Goal: Task Accomplishment & Management: Manage account settings

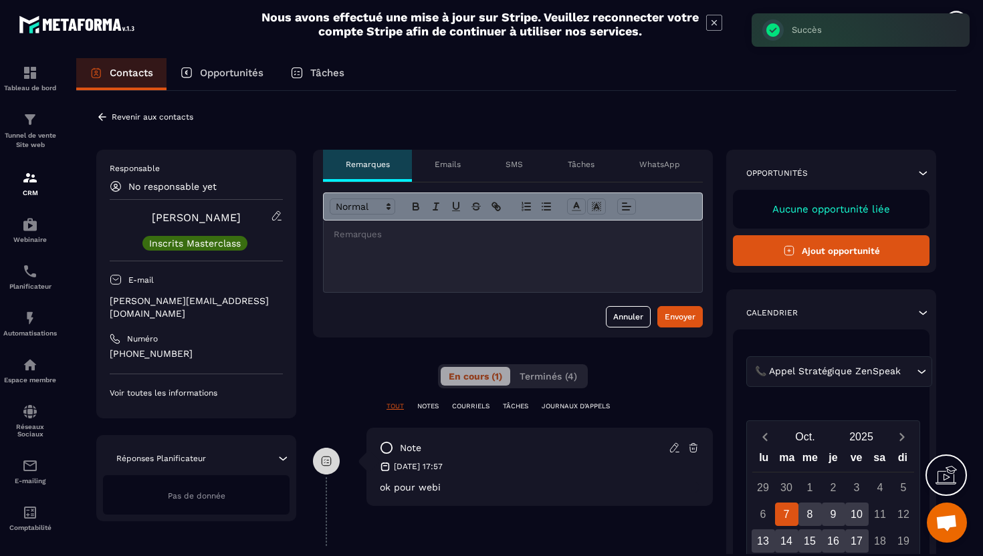
click at [100, 116] on icon at bounding box center [102, 116] width 8 height 7
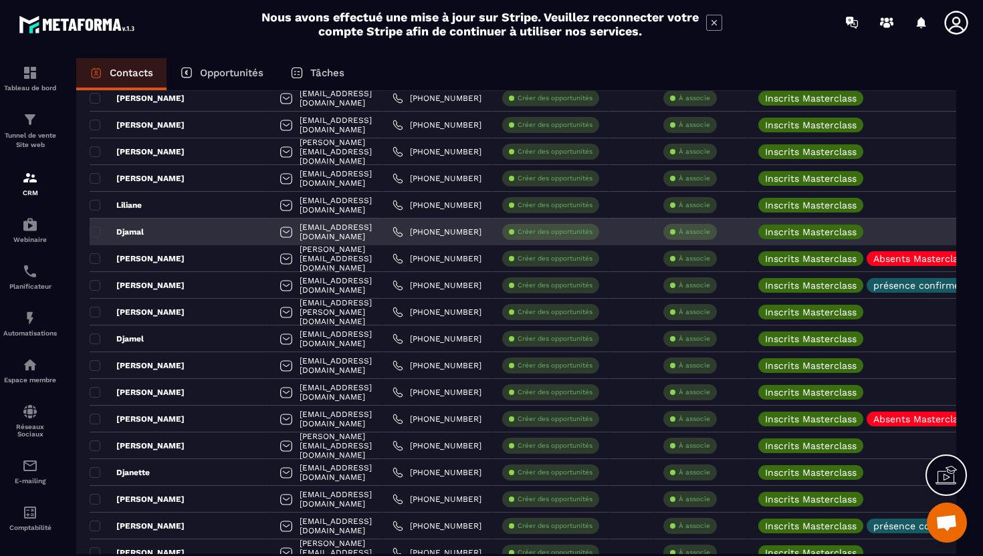
scroll to position [167, 0]
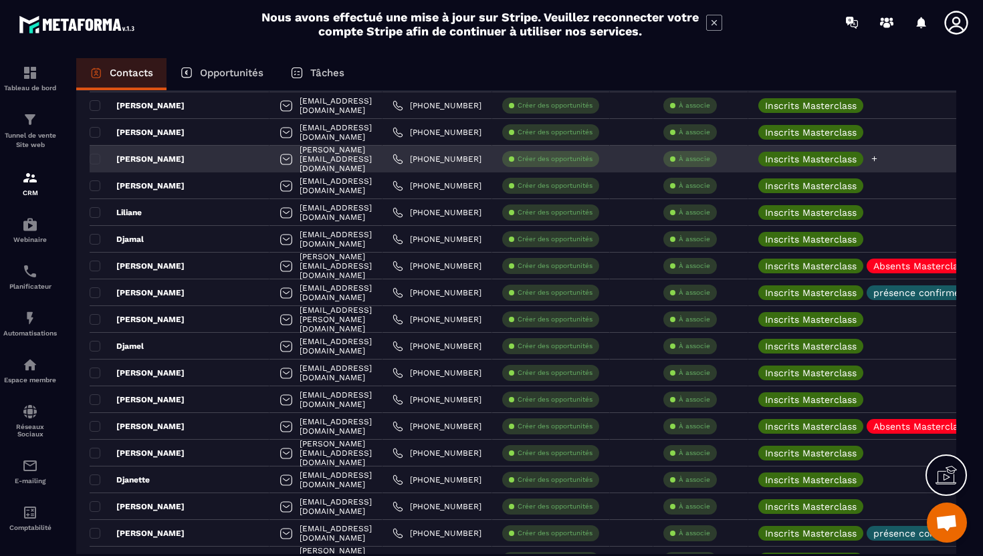
click at [878, 160] on icon at bounding box center [874, 158] width 9 height 9
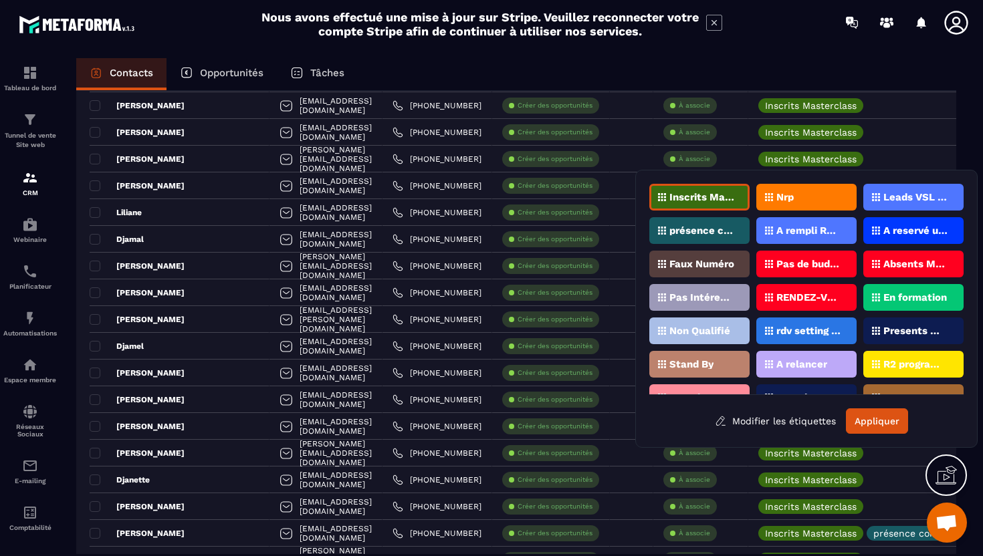
click at [697, 229] on p "présence confirmée" at bounding box center [701, 230] width 65 height 9
click at [886, 428] on button "Appliquer" at bounding box center [877, 420] width 62 height 25
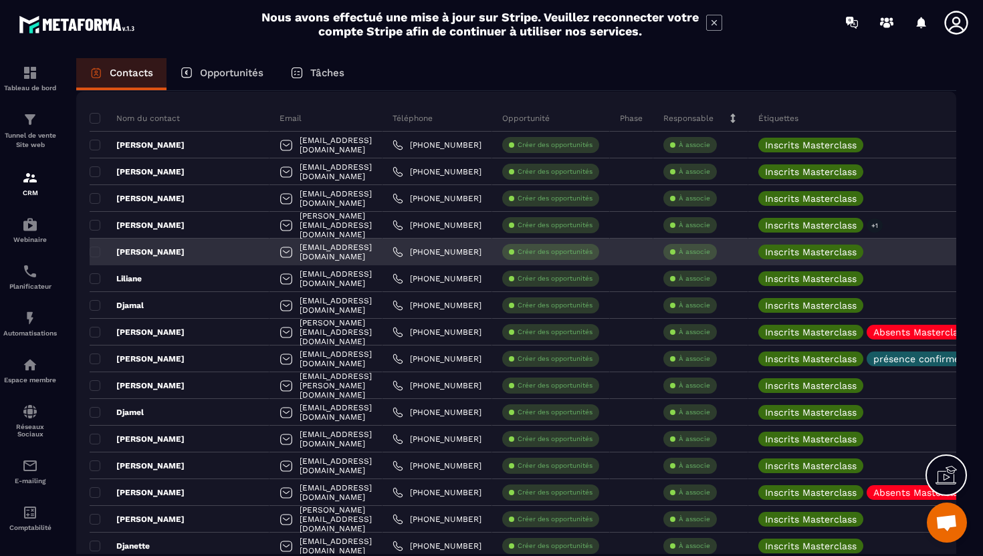
scroll to position [0, 0]
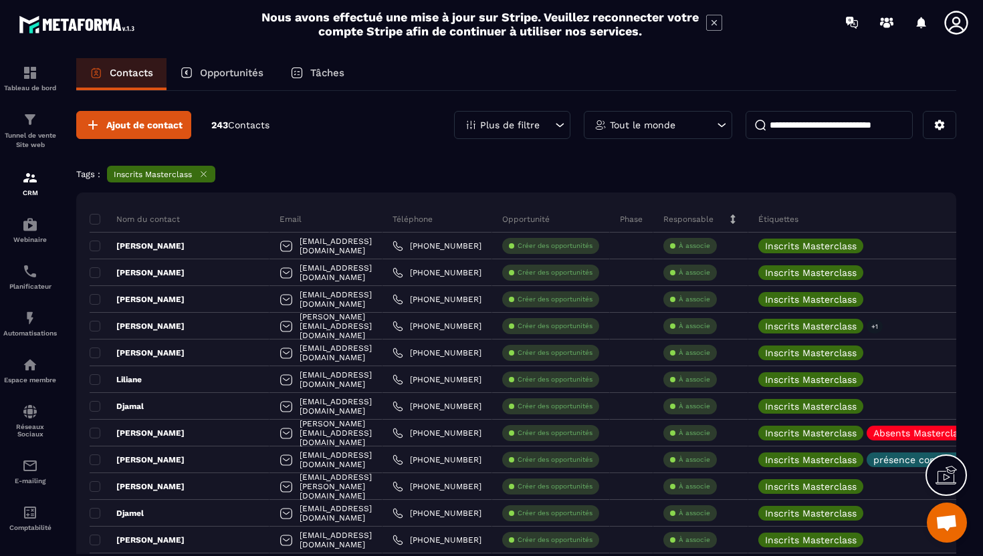
click at [622, 124] on p "Tout le monde" at bounding box center [643, 124] width 66 height 9
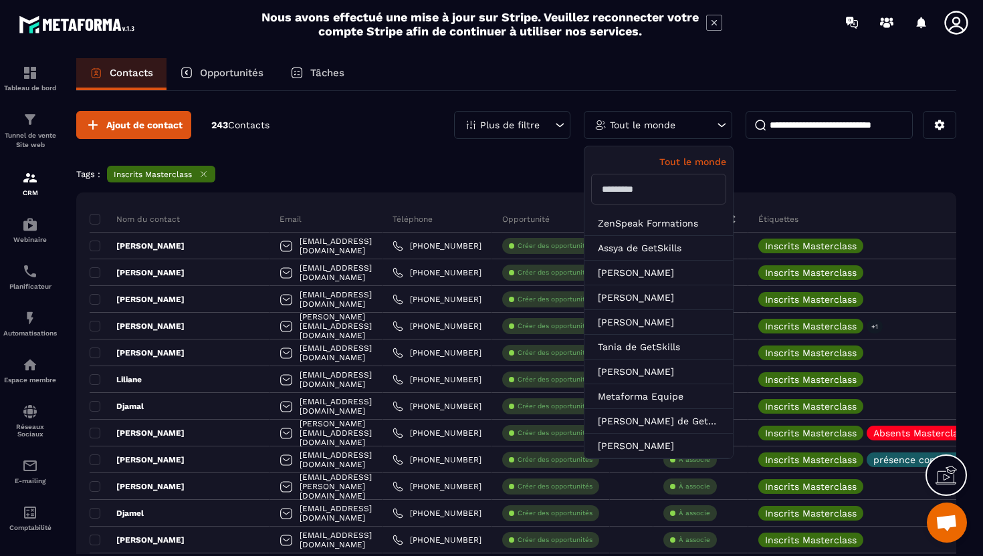
click at [509, 126] on p "Plus de filtre" at bounding box center [509, 124] width 59 height 9
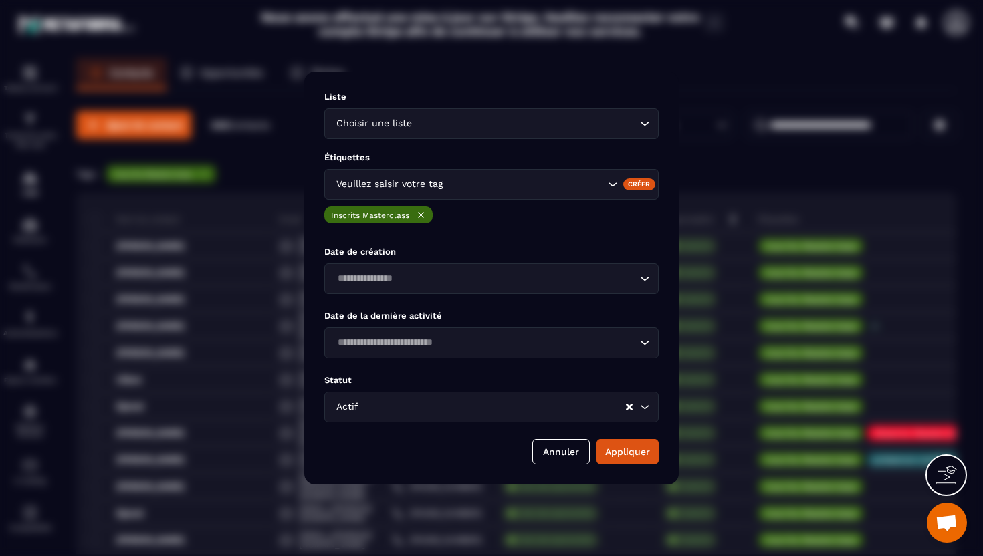
click at [504, 180] on input "Search for option" at bounding box center [524, 184] width 159 height 15
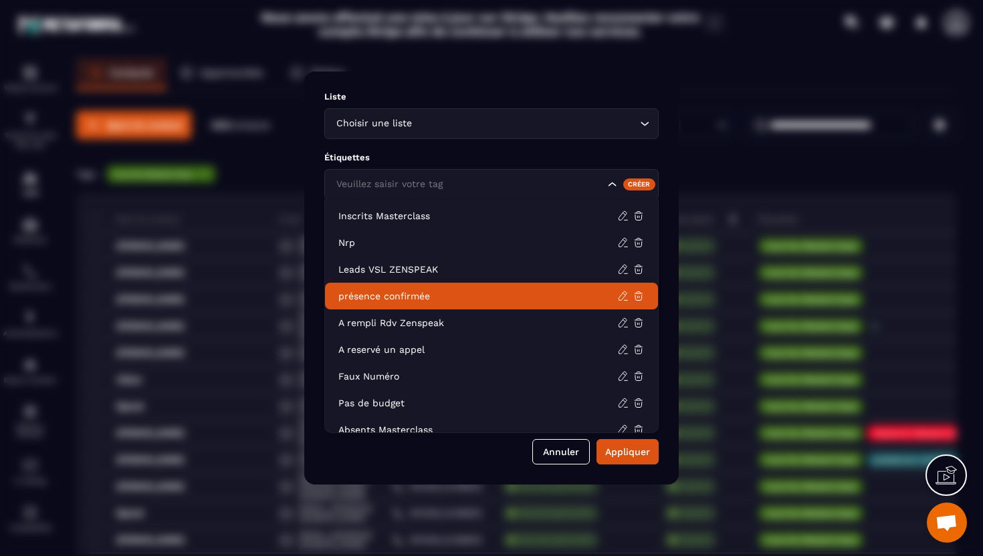
click at [454, 293] on p "présence confirmée" at bounding box center [477, 295] width 279 height 13
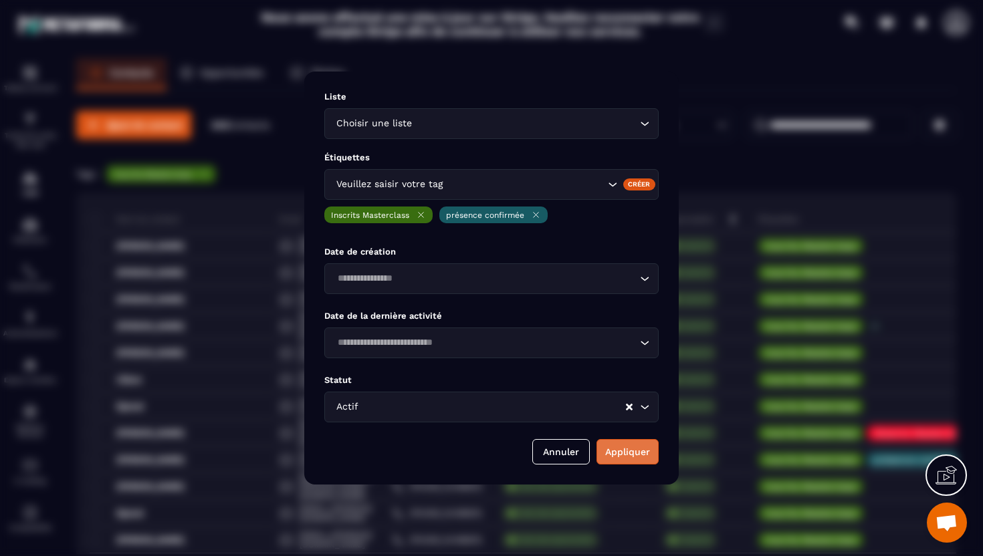
click at [636, 451] on button "Appliquer" at bounding box center [627, 451] width 62 height 25
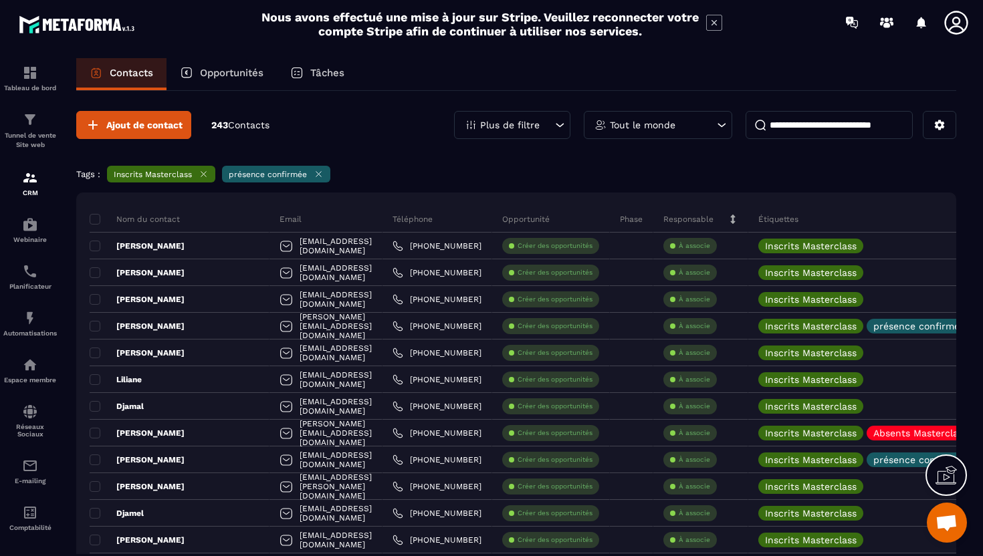
click at [320, 176] on icon at bounding box center [318, 174] width 10 height 10
click at [783, 133] on input at bounding box center [828, 125] width 167 height 28
paste input "**********"
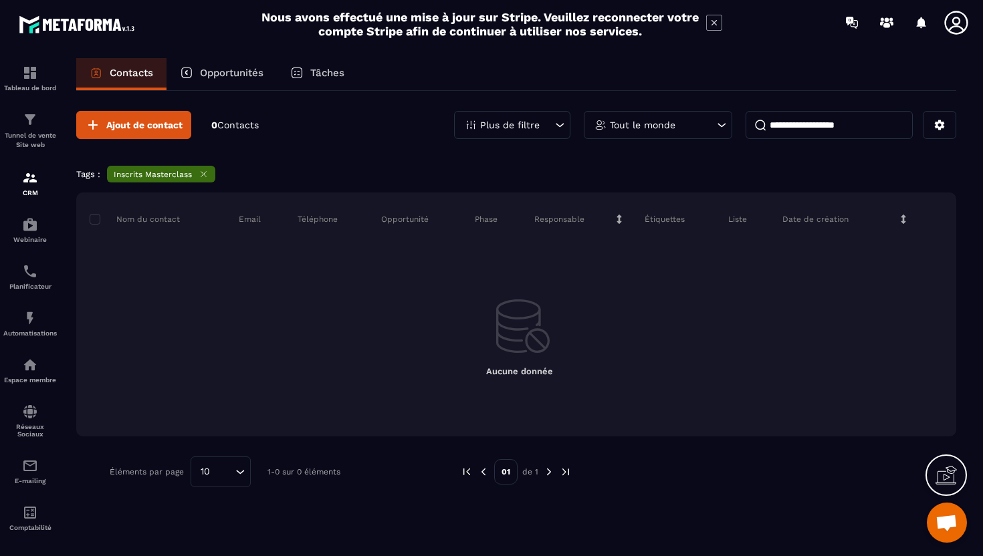
click at [199, 176] on icon at bounding box center [204, 174] width 10 height 10
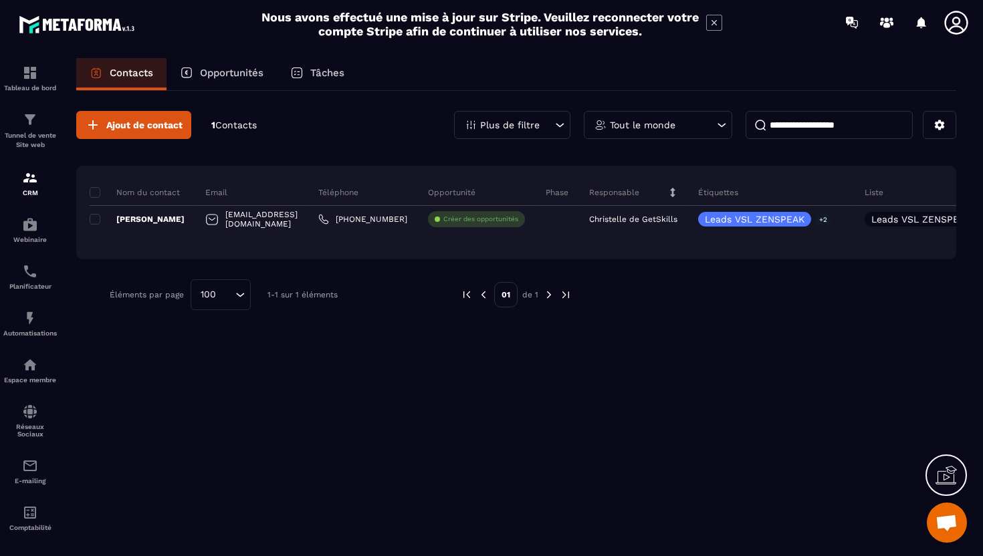
click at [789, 131] on input "**********" at bounding box center [828, 125] width 167 height 28
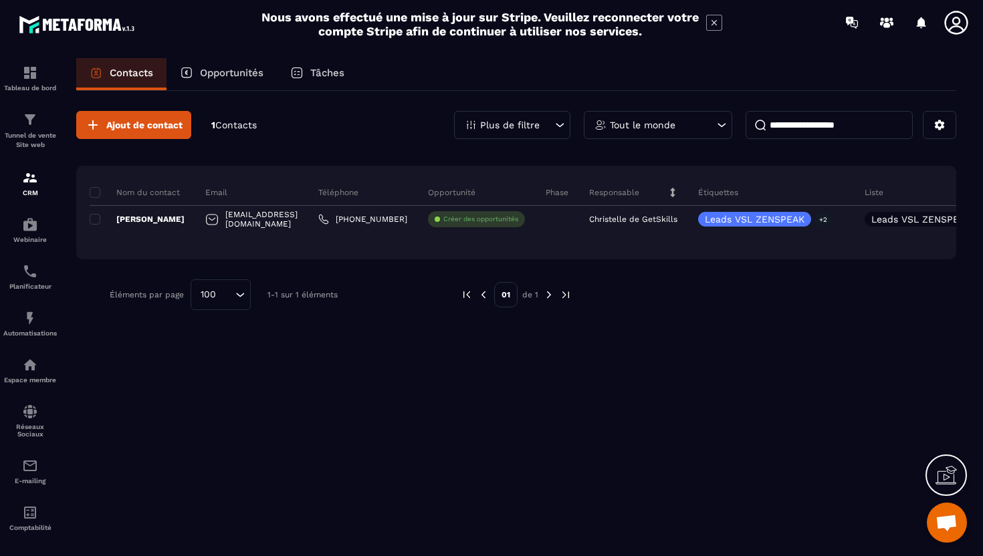
click at [789, 131] on input "**********" at bounding box center [828, 125] width 167 height 28
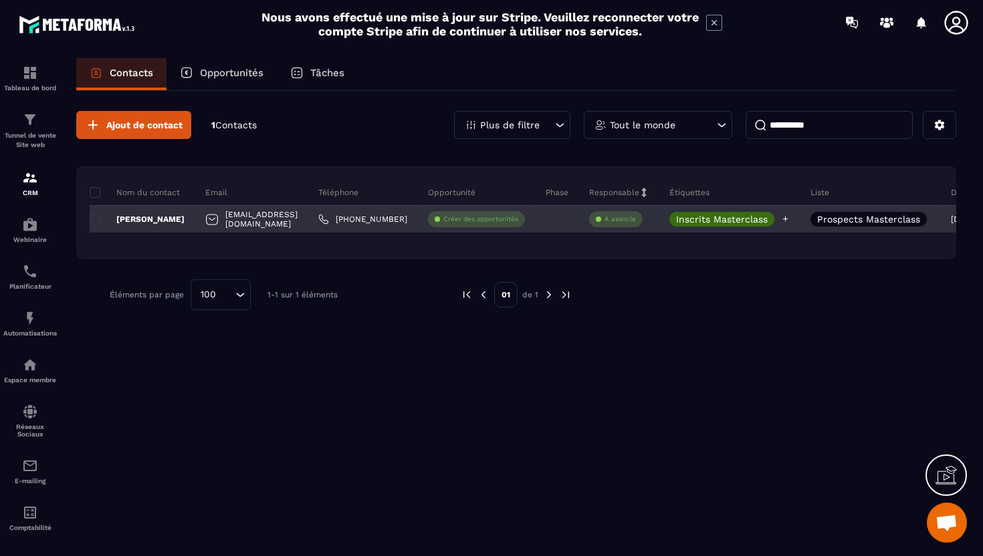
type input "**********"
click at [788, 219] on icon at bounding box center [785, 219] width 5 height 5
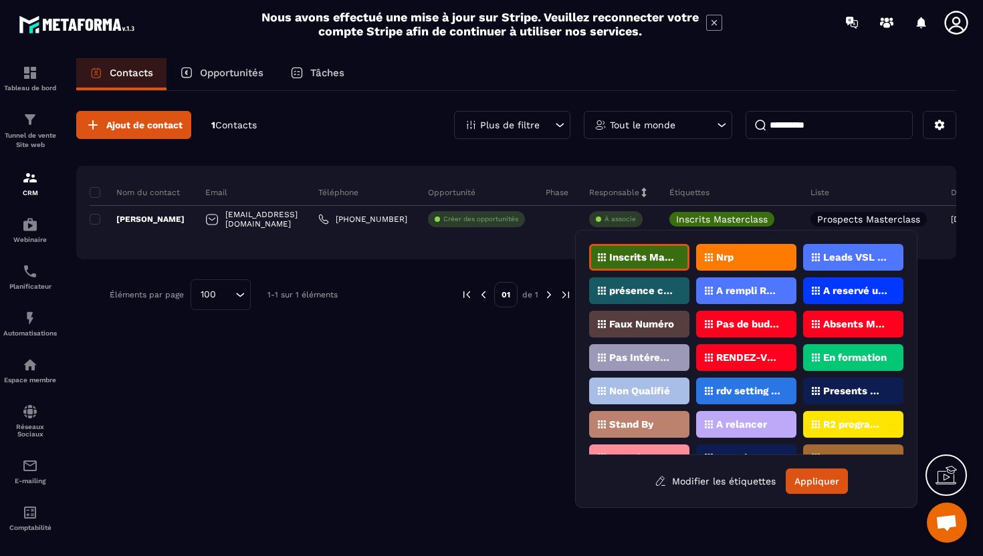
click at [842, 329] on div "Absents Masterclass" at bounding box center [853, 324] width 100 height 27
click at [834, 480] on button "Appliquer" at bounding box center [816, 481] width 62 height 25
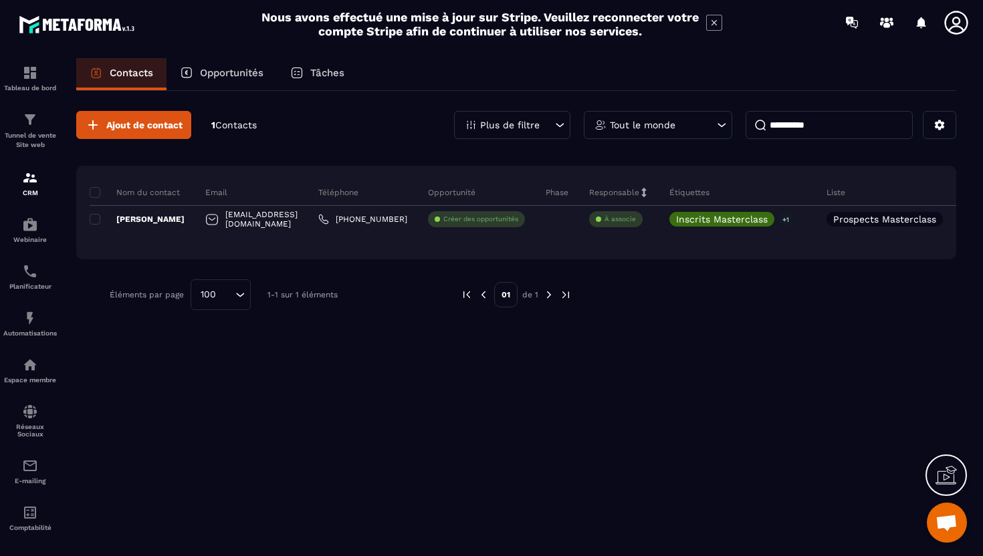
click at [221, 76] on p "Opportunités" at bounding box center [232, 73] width 64 height 12
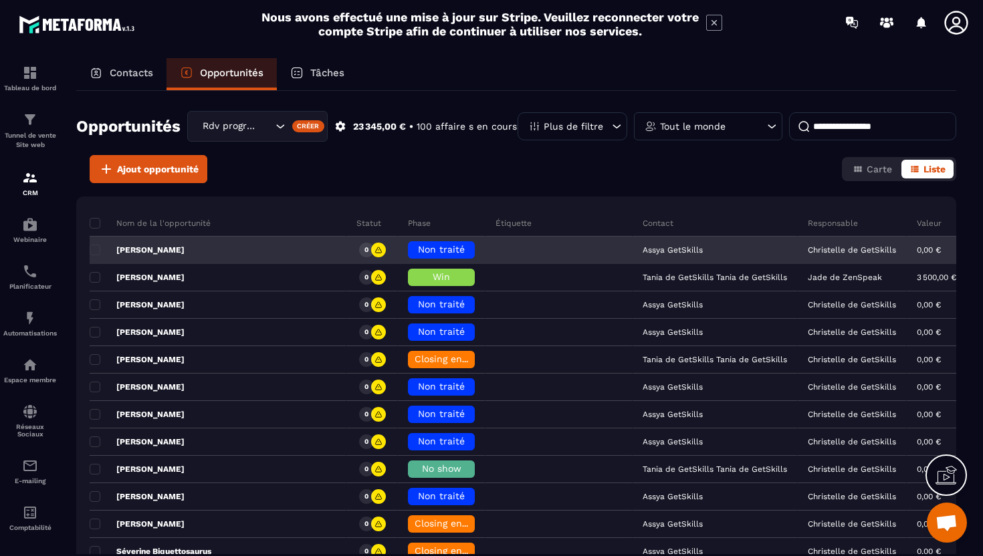
click at [418, 254] on span "Non traité" at bounding box center [441, 249] width 47 height 11
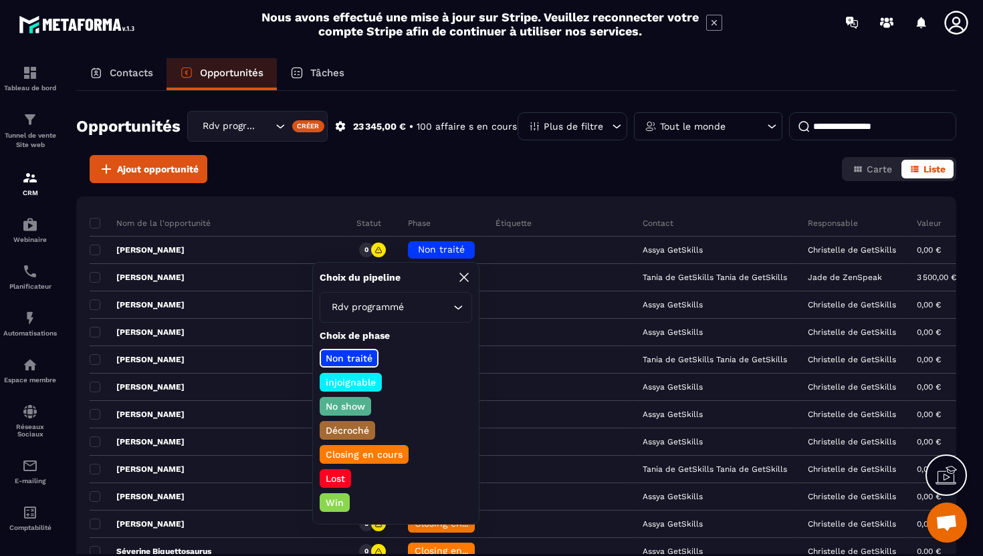
click at [328, 406] on p "No show" at bounding box center [345, 406] width 43 height 13
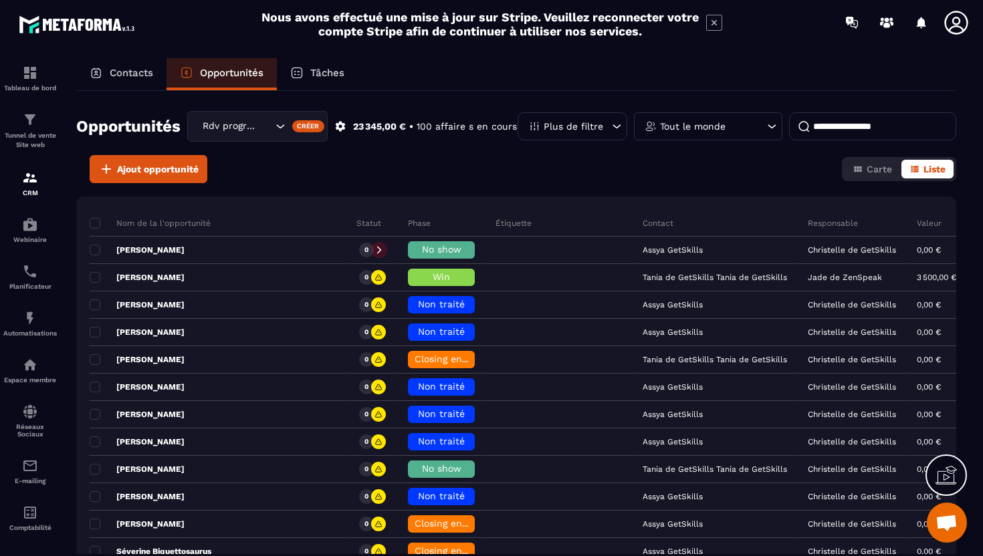
click at [142, 76] on p "Contacts" at bounding box center [131, 73] width 43 height 12
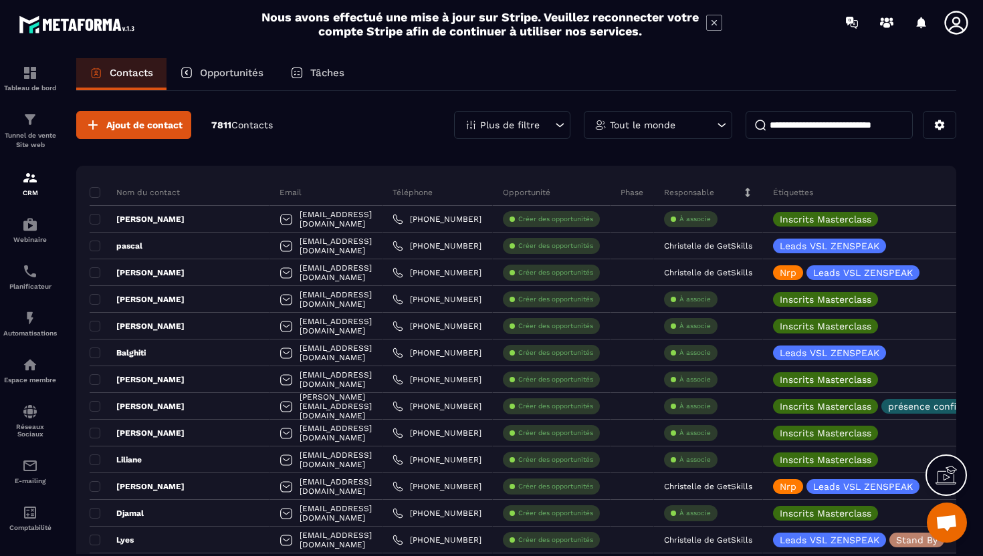
click at [531, 121] on p "Plus de filtre" at bounding box center [509, 124] width 59 height 9
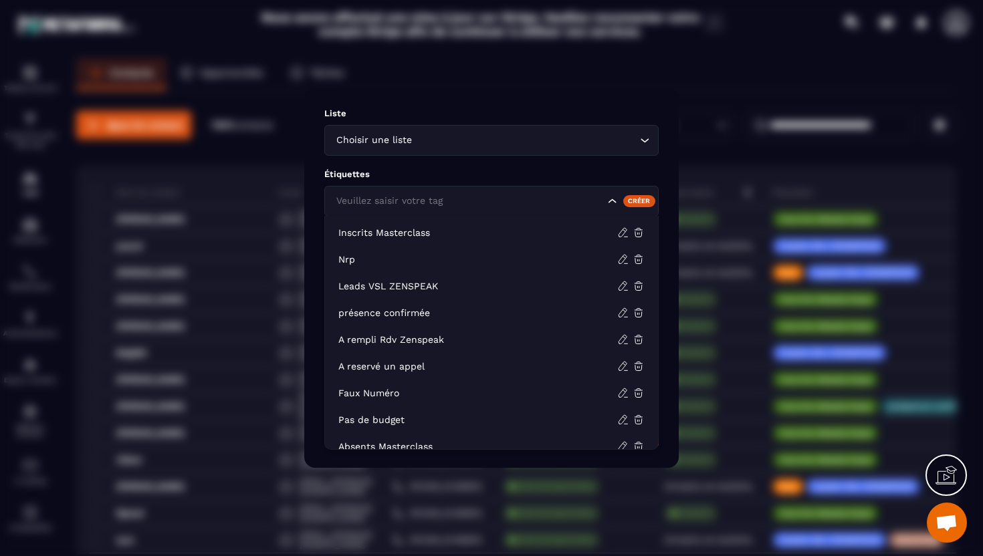
click at [459, 204] on input "Search for option" at bounding box center [468, 201] width 271 height 15
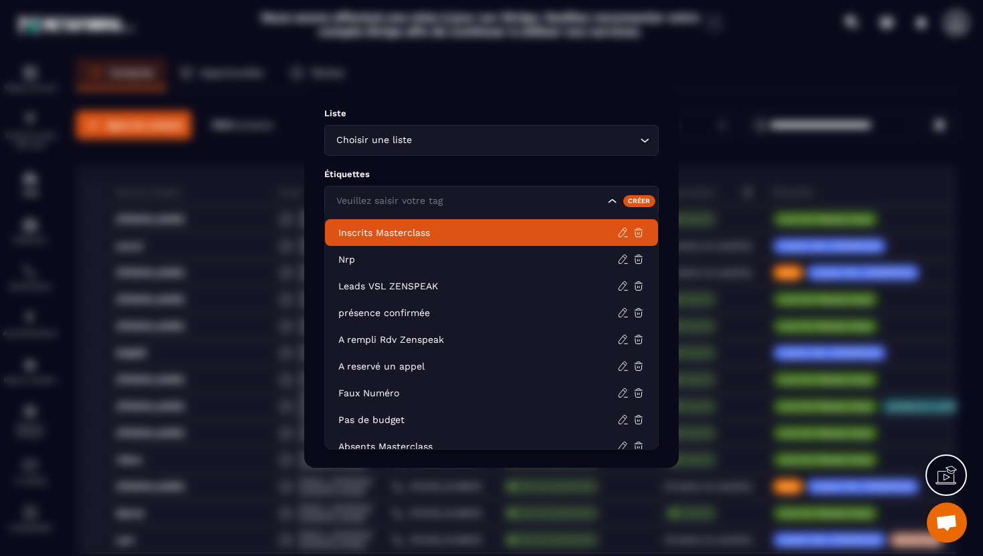
click at [407, 229] on p "Inscrits Masterclass" at bounding box center [477, 232] width 279 height 13
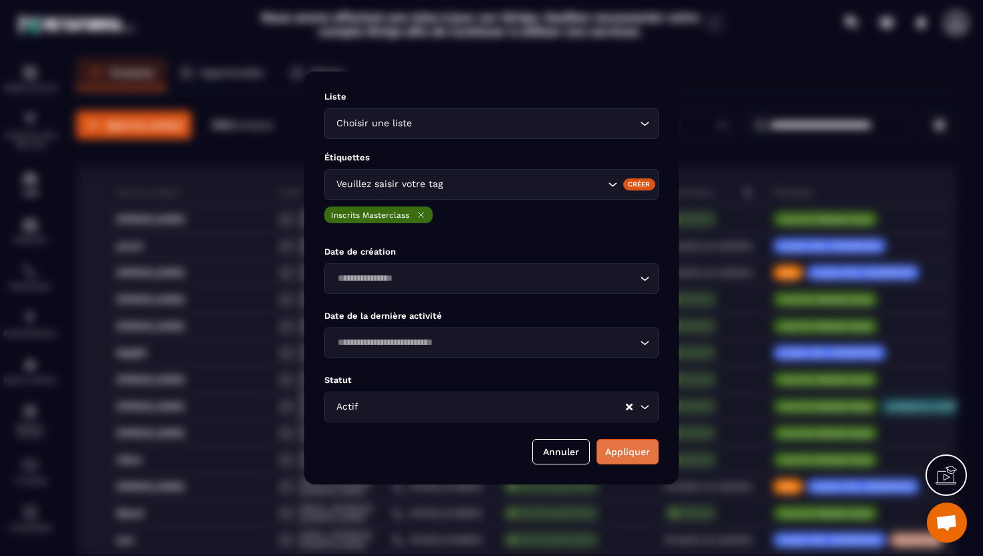
click at [630, 459] on button "Appliquer" at bounding box center [627, 451] width 62 height 25
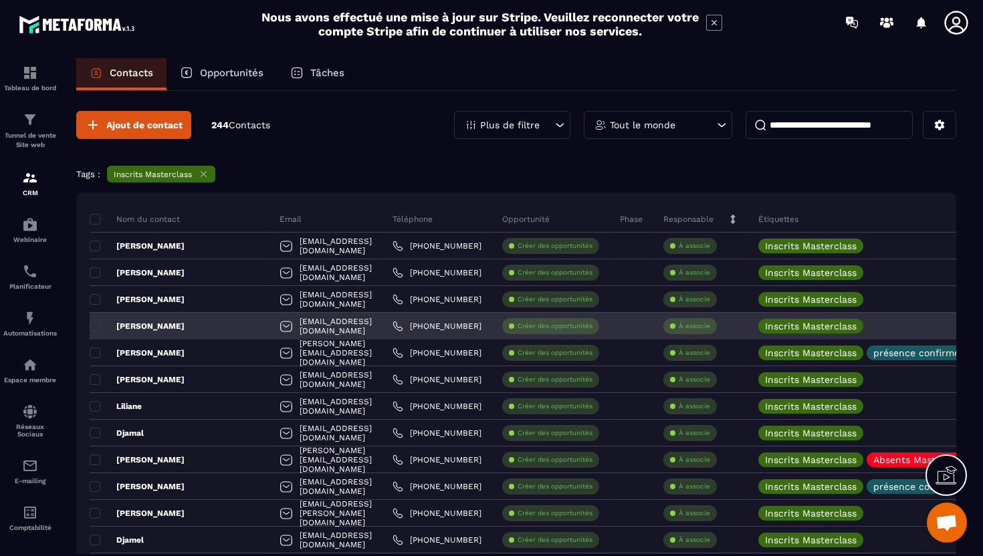
click at [301, 331] on div "[EMAIL_ADDRESS][DOMAIN_NAME]" at bounding box center [325, 326] width 113 height 27
click at [147, 328] on p "[PERSON_NAME]" at bounding box center [137, 326] width 95 height 11
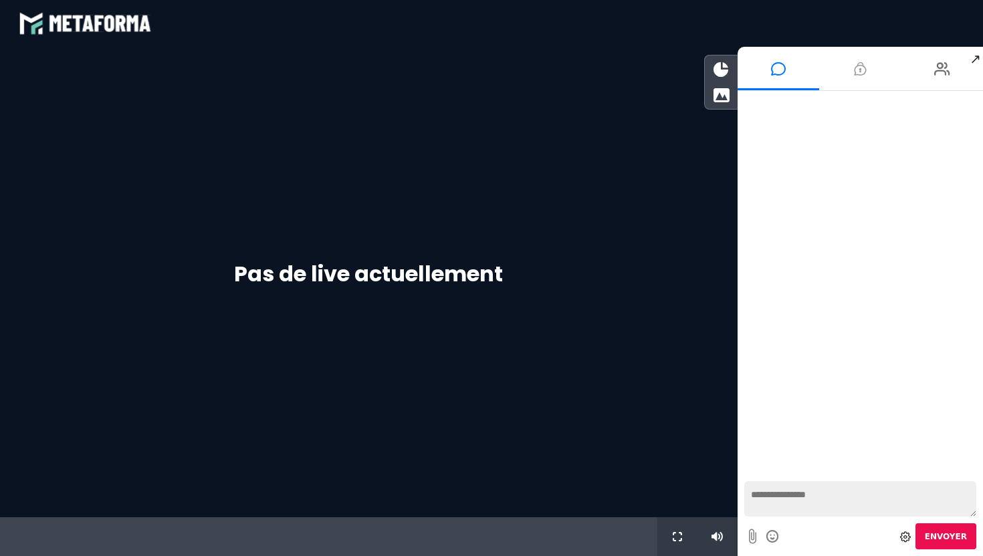
click at [854, 86] on li at bounding box center [860, 68] width 82 height 43
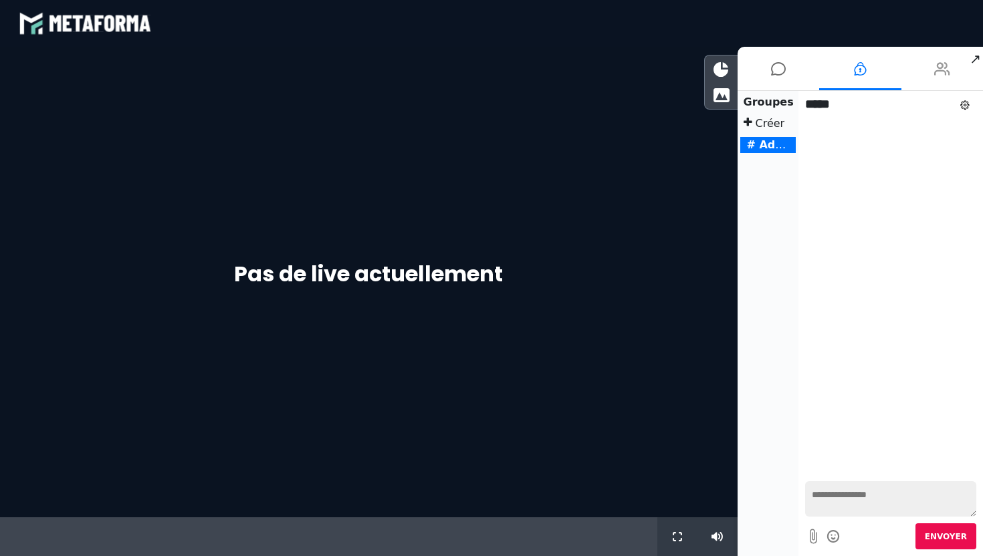
click at [923, 70] on li at bounding box center [942, 68] width 82 height 43
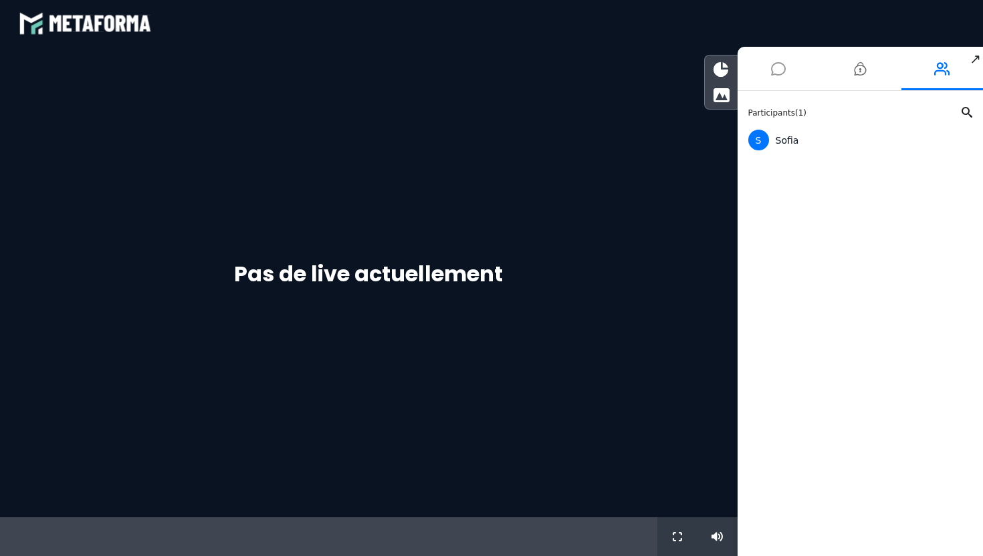
click at [771, 70] on icon at bounding box center [778, 68] width 15 height 33
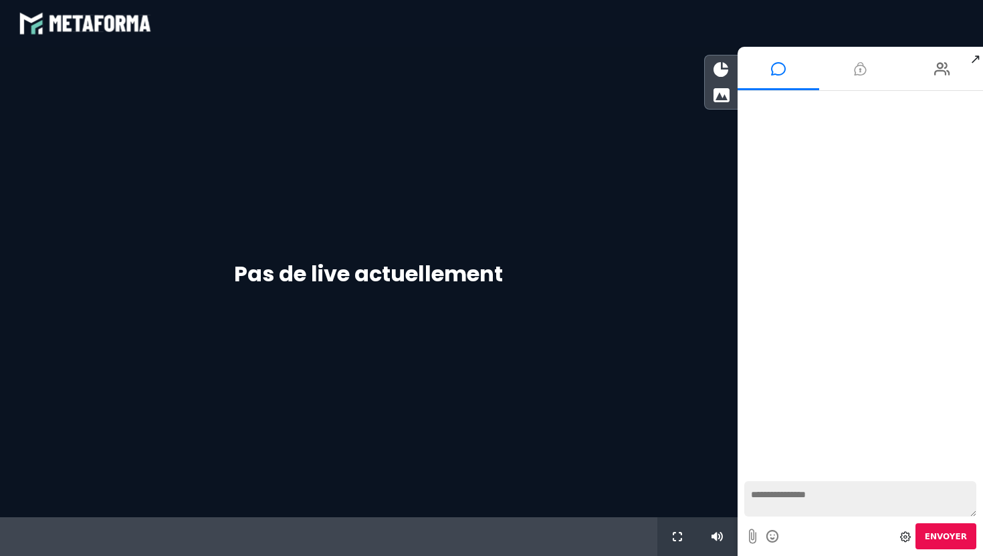
click at [845, 70] on li at bounding box center [860, 68] width 82 height 43
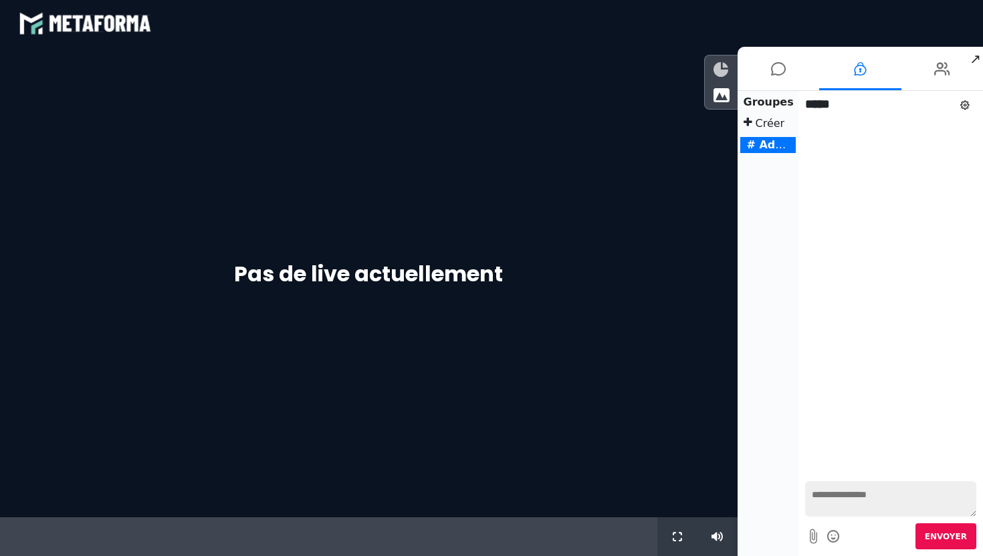
click at [717, 72] on icon at bounding box center [720, 69] width 15 height 15
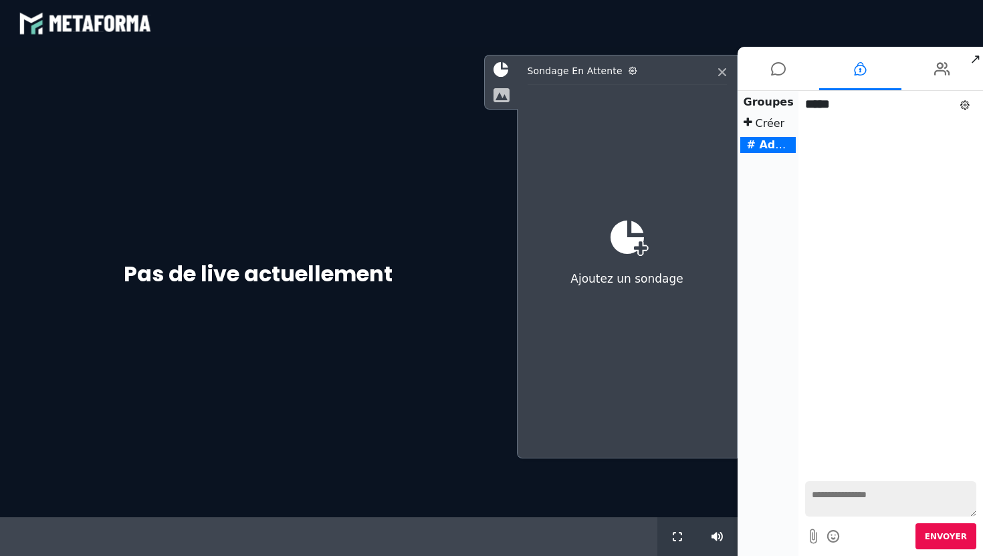
click at [507, 96] on icon at bounding box center [501, 95] width 17 height 15
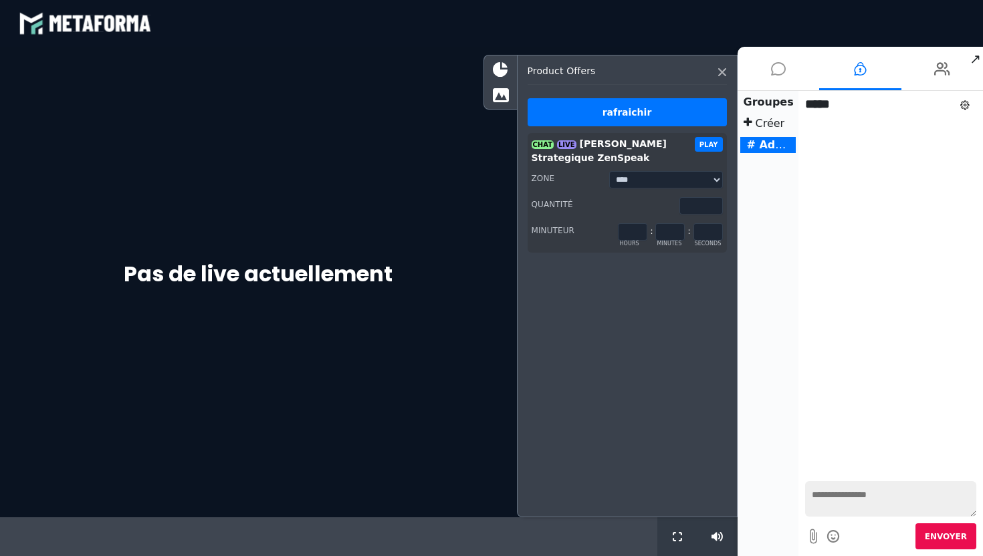
click at [779, 70] on icon at bounding box center [778, 68] width 15 height 33
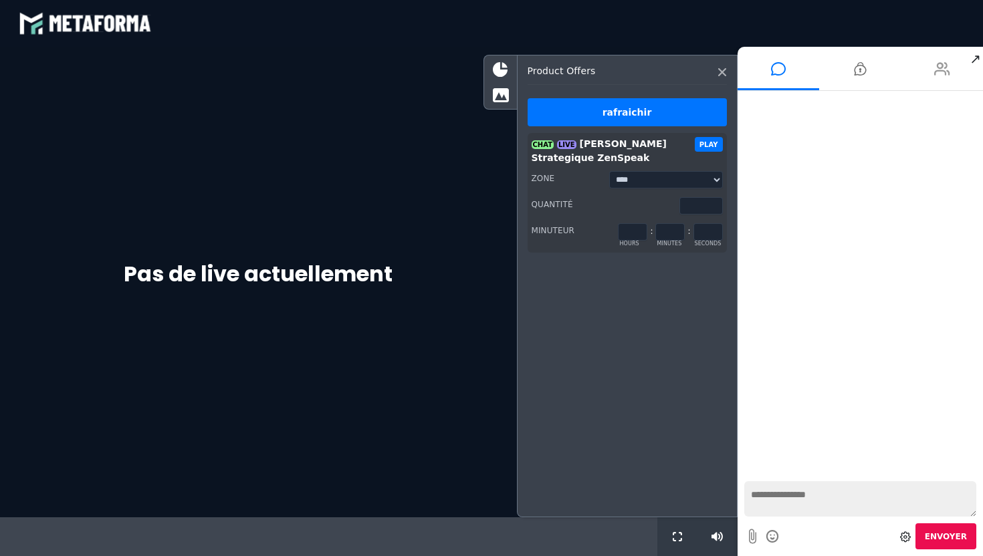
click at [938, 78] on icon at bounding box center [942, 68] width 16 height 33
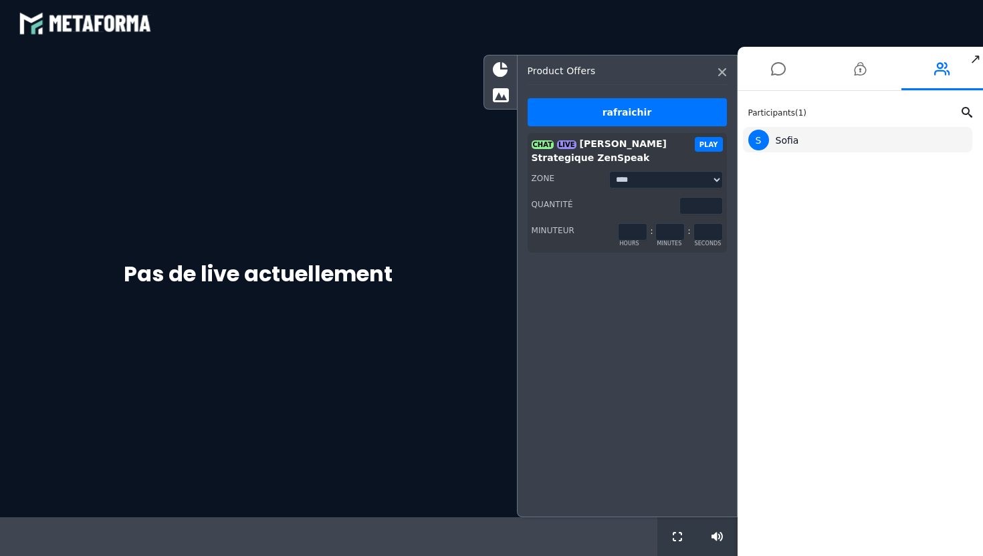
click at [806, 151] on div "S Sofia" at bounding box center [858, 139] width 230 height 25
click at [972, 58] on span "↗" at bounding box center [974, 59] width 15 height 24
click at [481, 191] on div "Pas de live actuellement" at bounding box center [258, 282] width 517 height 471
